Goal: Information Seeking & Learning: Learn about a topic

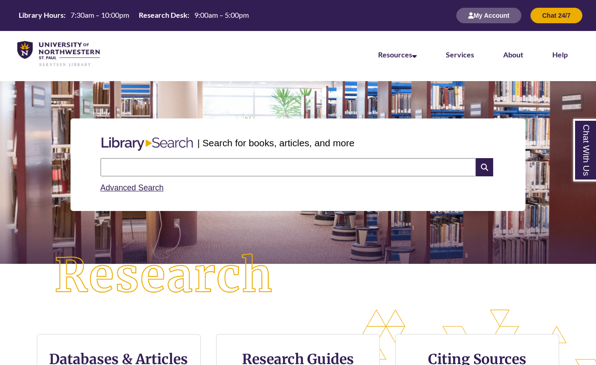
drag, startPoint x: 0, startPoint y: 0, endPoint x: 245, endPoint y: 171, distance: 298.5
click at [245, 168] on input "text" at bounding box center [288, 167] width 375 height 18
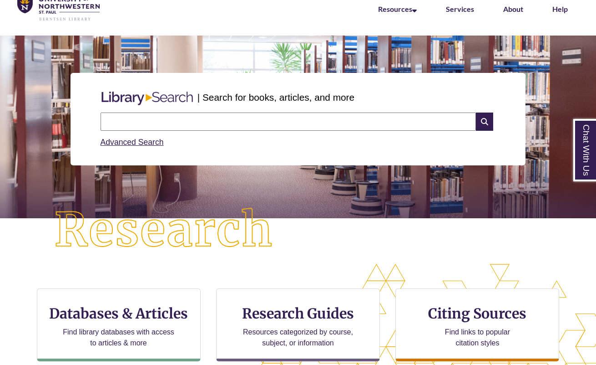
type input "*"
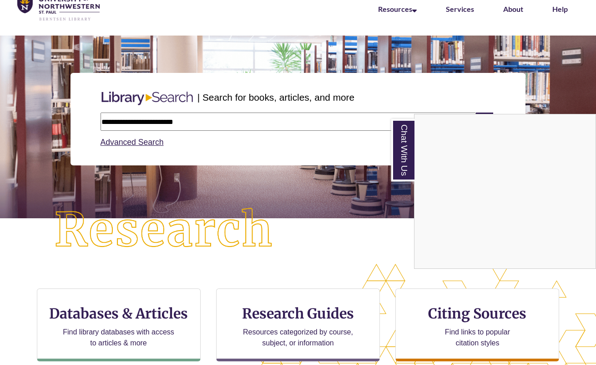
type input "**********"
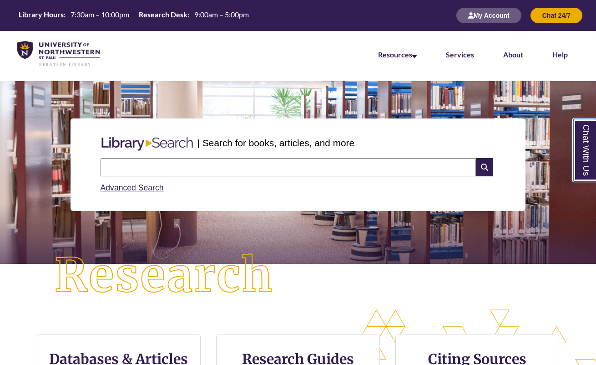
click at [587, 172] on link "Chat With Us" at bounding box center [584, 150] width 23 height 62
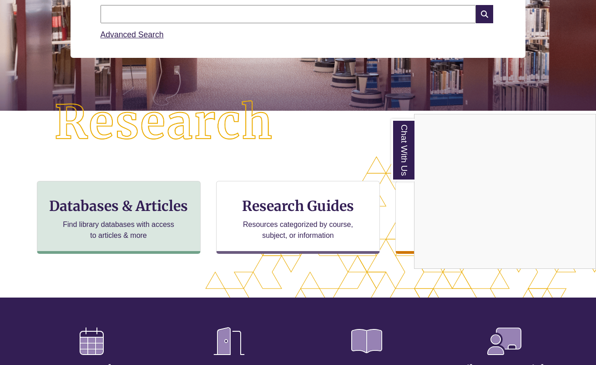
scroll to position [131, 0]
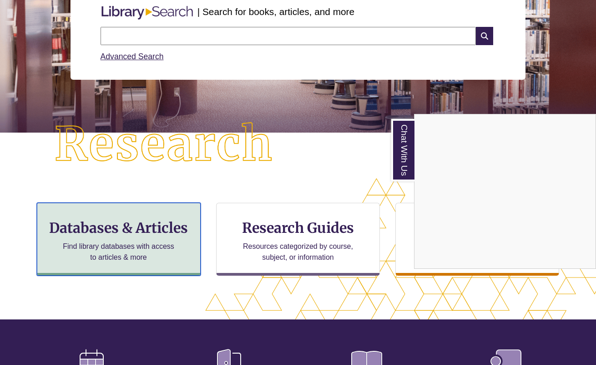
click at [121, 235] on div "Databases & Articles Find library databases with access to articles & more" at bounding box center [119, 239] width 164 height 73
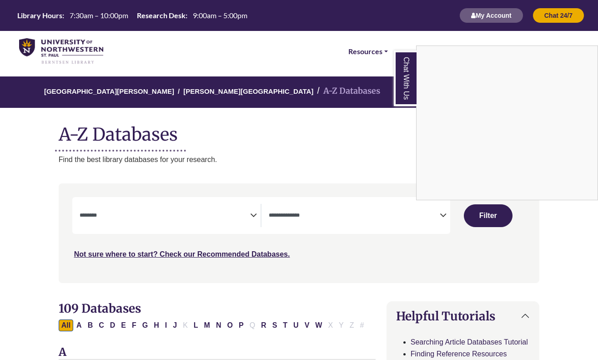
select select "Database Subject Filter"
select select "Database Types Filter"
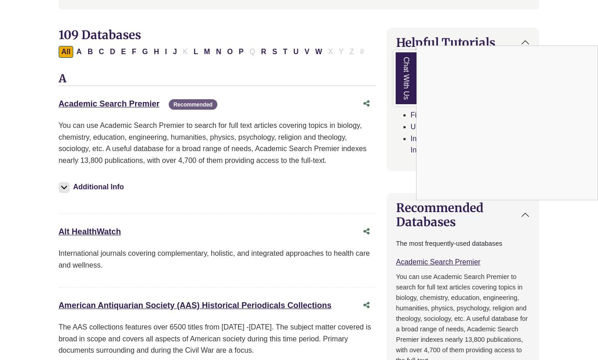
scroll to position [319, 0]
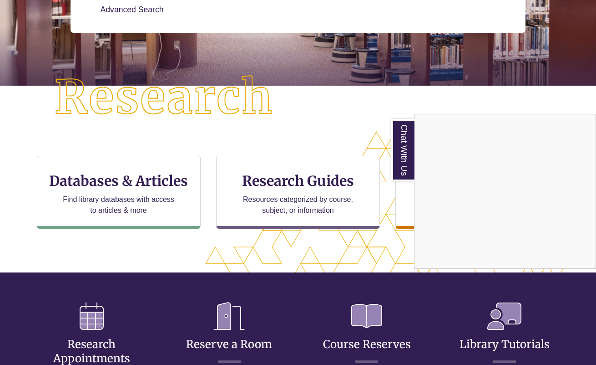
scroll to position [177, 0]
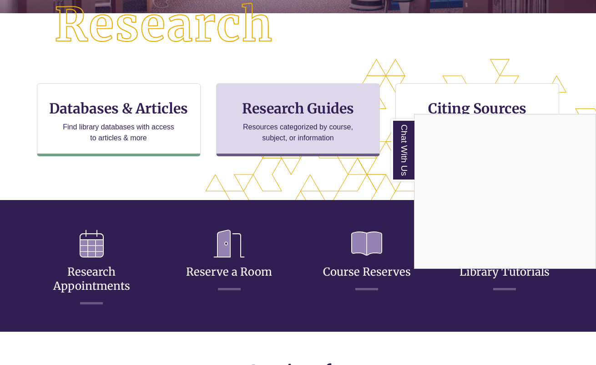
scroll to position [0, 0]
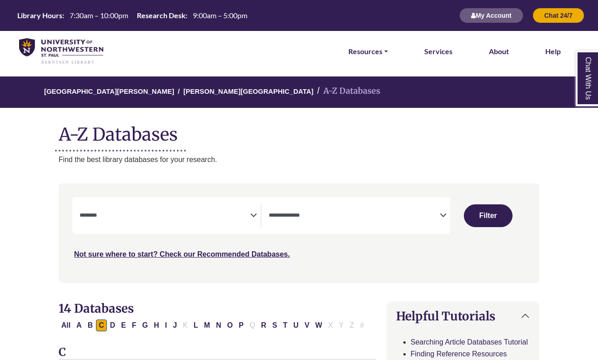
select select "Database Subject Filter"
select select "Database Types Filter"
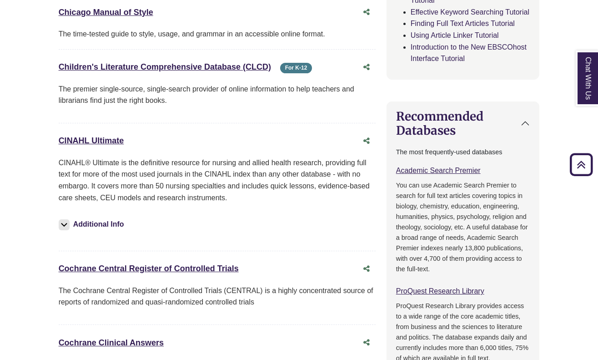
scroll to position [410, 0]
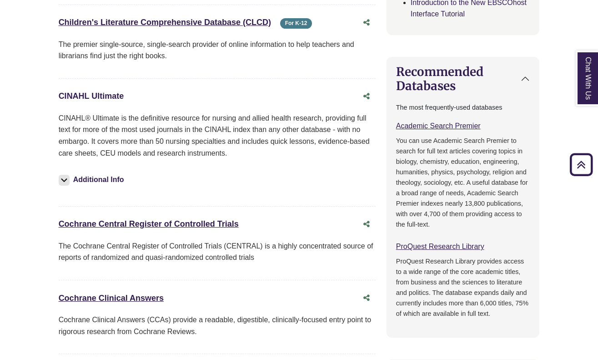
click at [104, 92] on link "CINAHL Ultimate This link opens in a new window" at bounding box center [92, 95] width 66 height 9
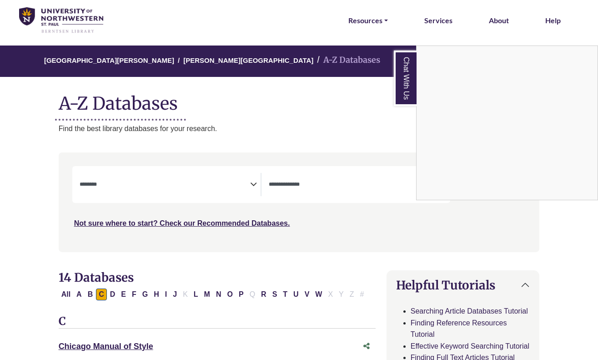
scroll to position [0, 0]
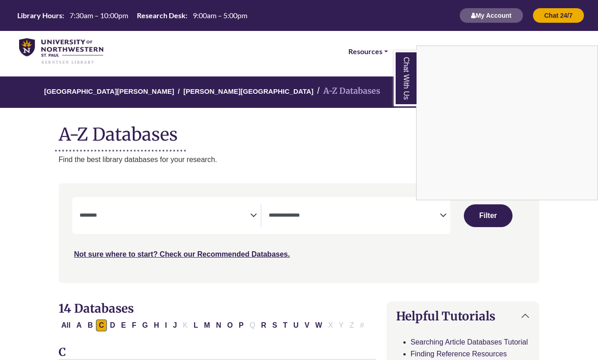
click at [157, 210] on div "Chat With Us" at bounding box center [299, 180] width 598 height 360
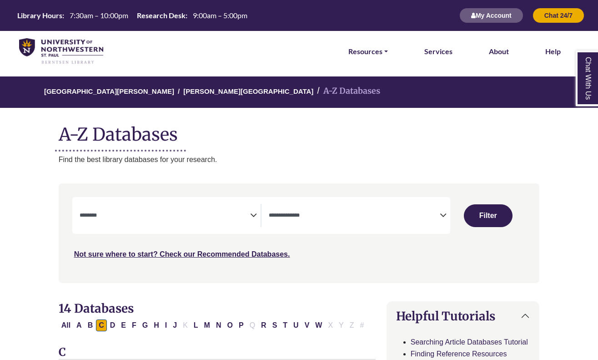
click at [112, 218] on textarea "Search" at bounding box center [165, 216] width 171 height 7
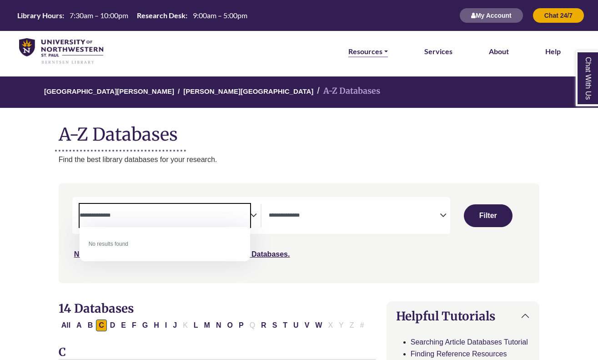
type textarea "**********"
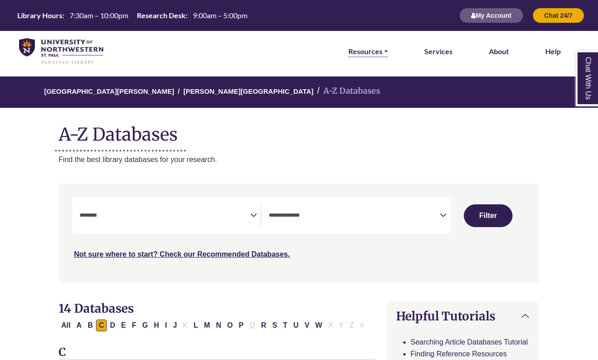
click at [371, 50] on link "Resources" at bounding box center [369, 52] width 40 height 12
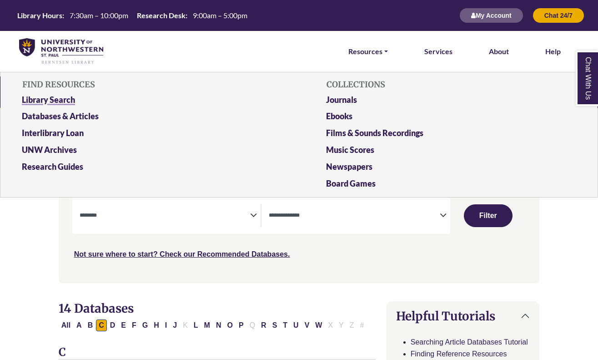
click at [58, 106] on link "Library Search" at bounding box center [147, 101] width 264 height 17
